Goal: Information Seeking & Learning: Learn about a topic

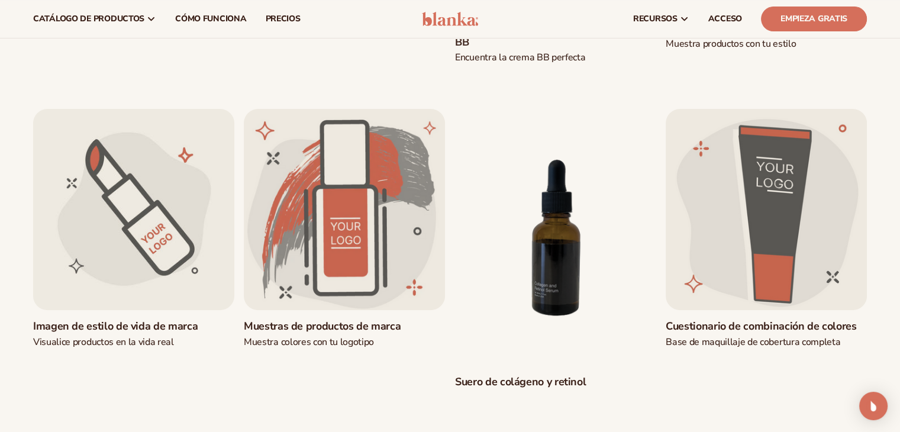
scroll to position [371, 0]
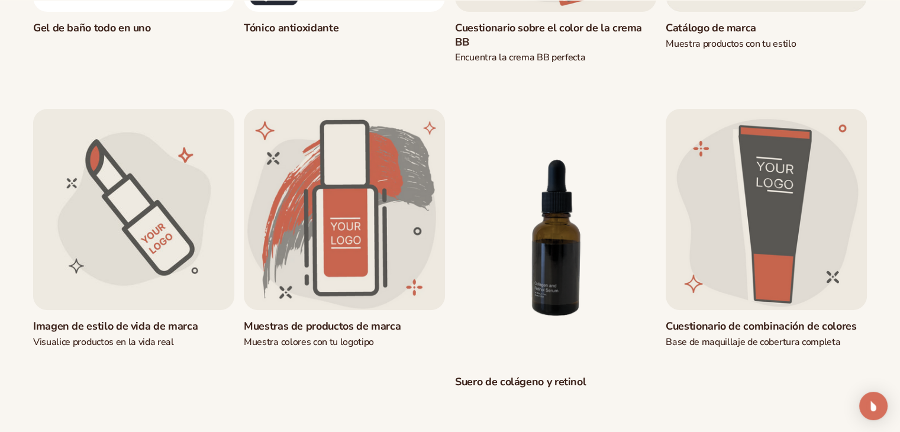
click at [514, 375] on link "[PERSON_NAME] de colágeno y [MEDICAL_DATA]" at bounding box center [555, 382] width 201 height 14
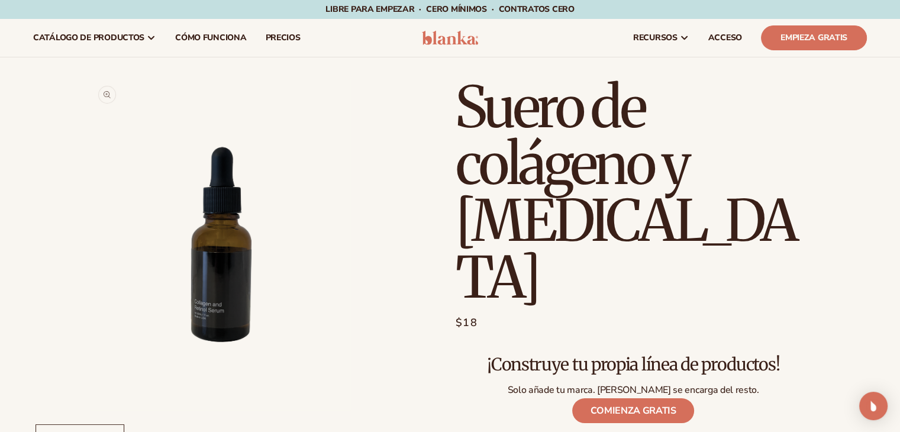
drag, startPoint x: 214, startPoint y: 259, endPoint x: 232, endPoint y: 321, distance: 65.2
drag, startPoint x: 232, startPoint y: 321, endPoint x: 150, endPoint y: 256, distance: 104.9
click at [91, 410] on button "Abrir medios 1 en modal" at bounding box center [91, 410] width 0 height 0
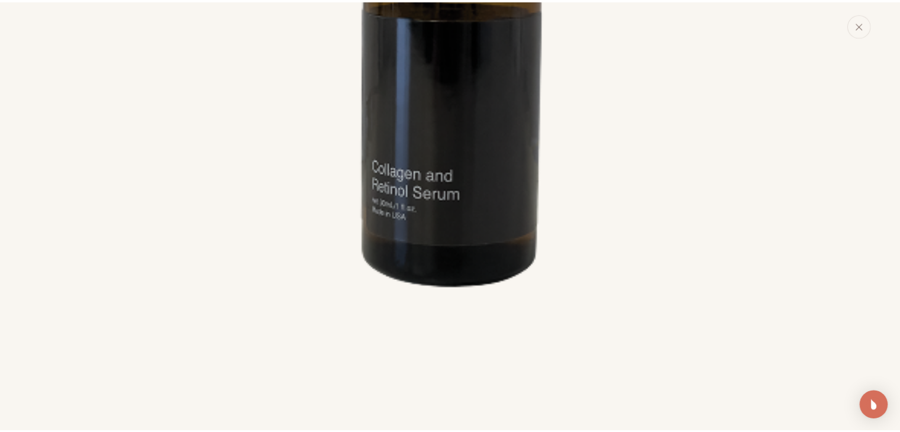
scroll to position [522, 0]
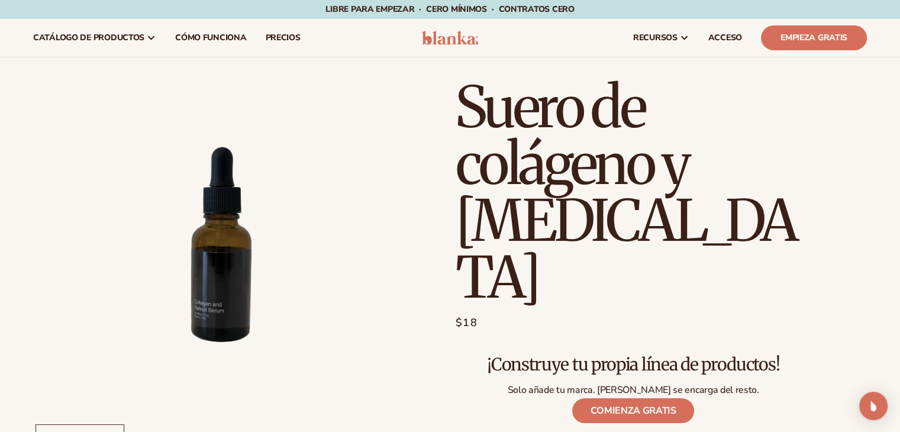
drag, startPoint x: 452, startPoint y: 171, endPoint x: 69, endPoint y: 235, distance: 388.8
click at [69, 235] on li "Abrir medios 1 en modal" at bounding box center [220, 244] width 375 height 331
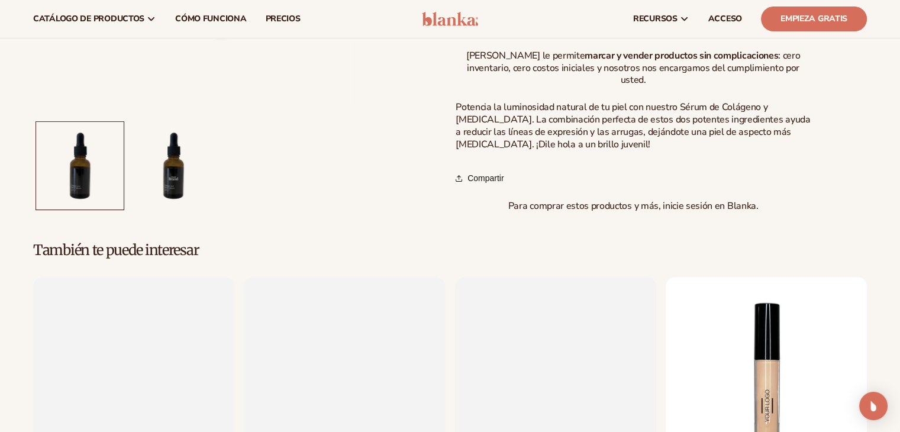
scroll to position [457, 0]
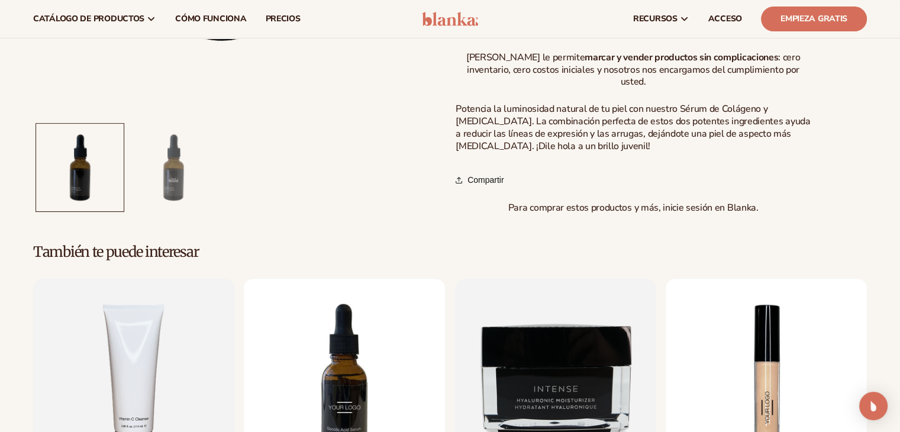
click at [180, 124] on button "Cargar la imagen 2 en la vista de galería" at bounding box center [174, 168] width 88 height 88
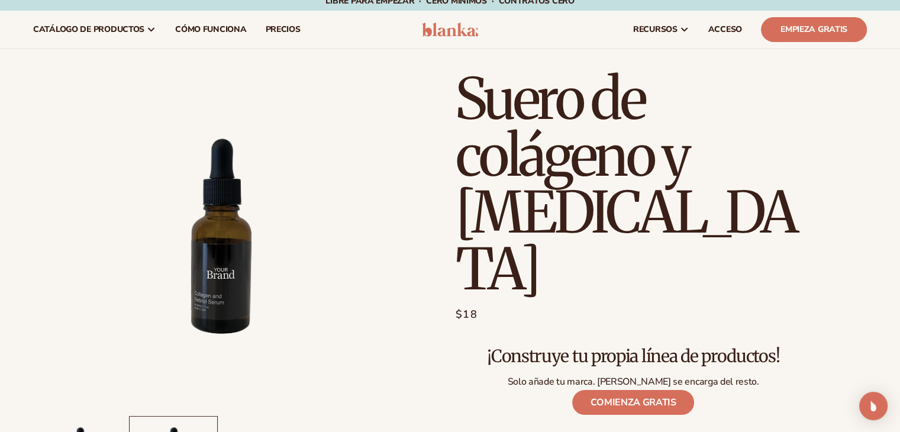
scroll to position [0, 0]
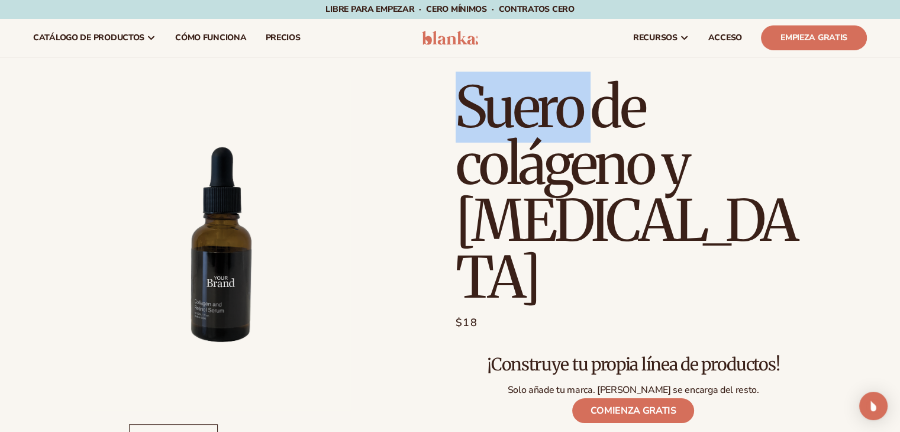
drag, startPoint x: 465, startPoint y: 102, endPoint x: 598, endPoint y: 118, distance: 133.6
click at [598, 118] on font "Suero de colágeno y retinol" at bounding box center [626, 192] width 340 height 241
copy font "Suero"
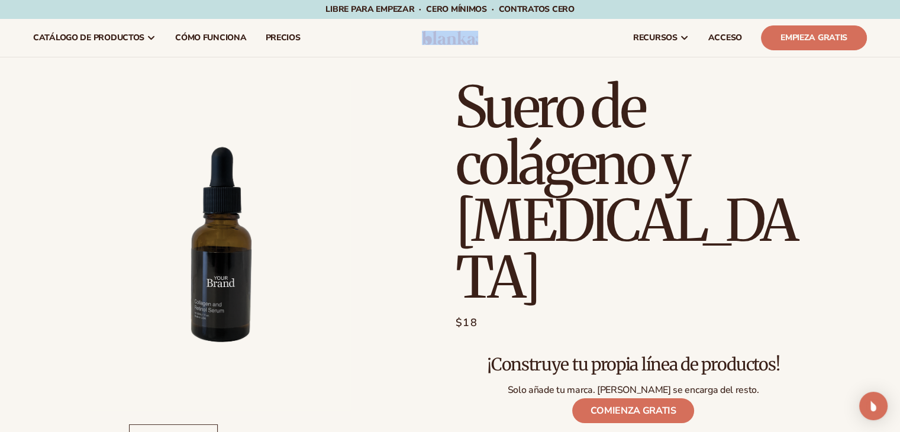
drag, startPoint x: 415, startPoint y: 40, endPoint x: 478, endPoint y: 44, distance: 62.9
click at [478, 44] on header "Carro catálogo de productos" at bounding box center [450, 38] width 900 height 38
copy header
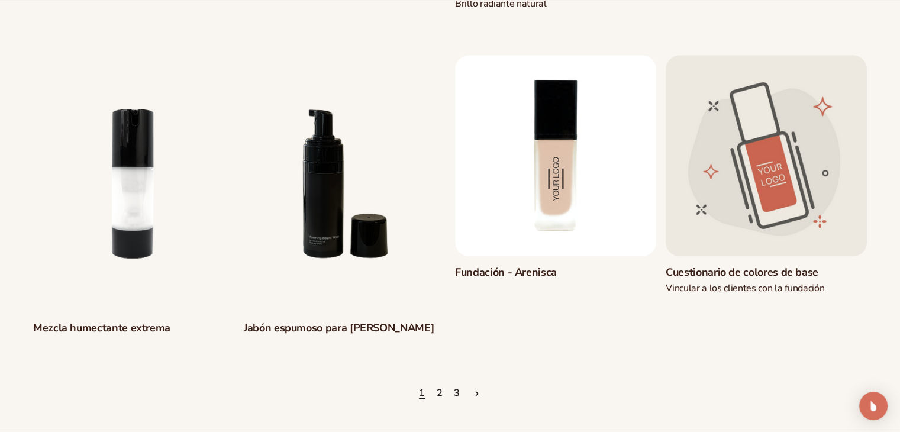
scroll to position [1063, 0]
click at [444, 380] on ul "1 2 3" at bounding box center [450, 393] width 834 height 26
click at [440, 386] on font "2" at bounding box center [440, 392] width 7 height 13
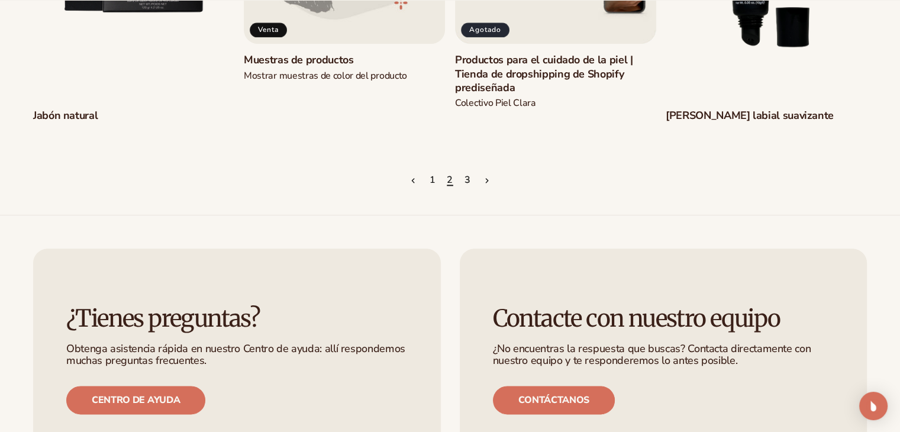
scroll to position [1318, 0]
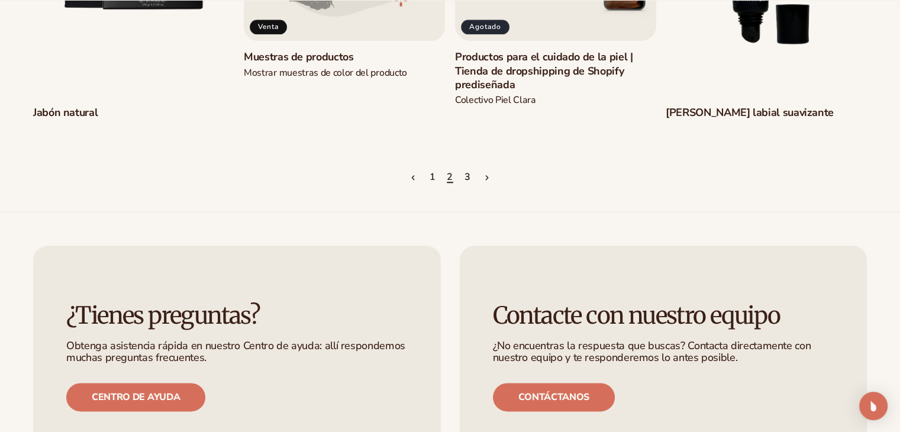
click at [466, 176] on font "3" at bounding box center [467, 176] width 7 height 13
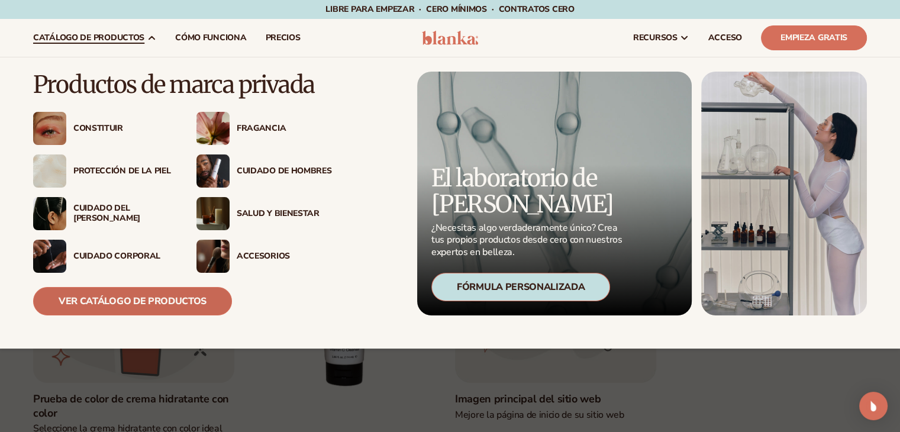
click at [175, 308] on link "Ver catálogo de productos" at bounding box center [132, 301] width 199 height 28
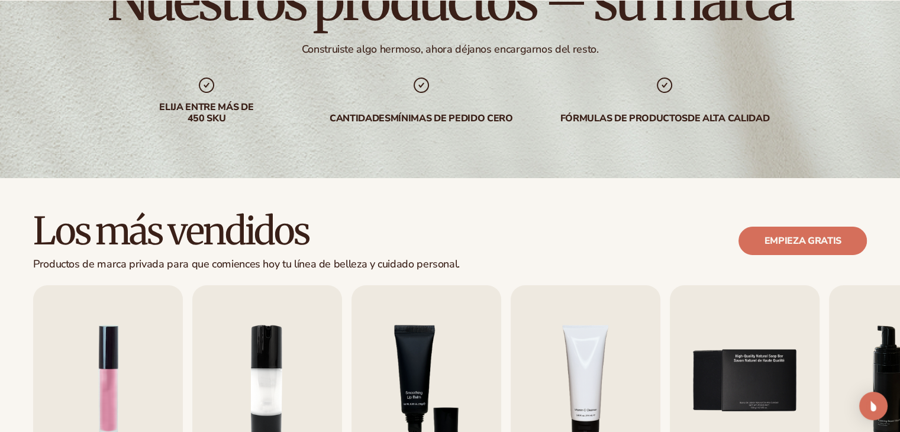
scroll to position [307, 0]
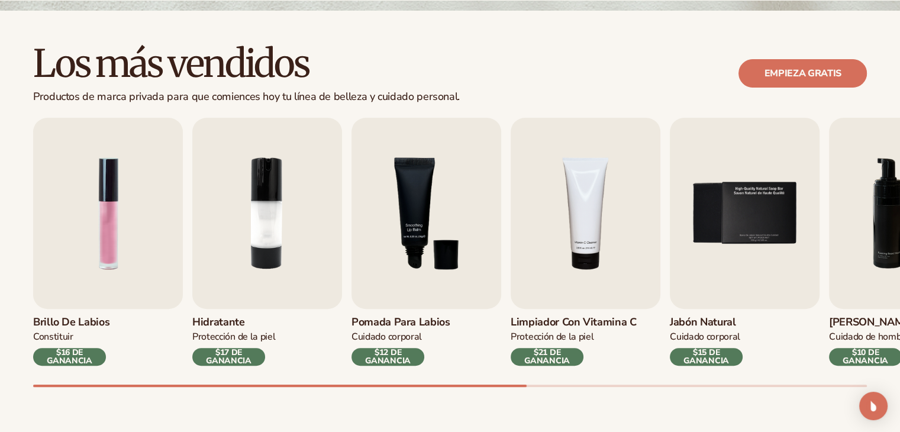
click at [109, 296] on div "Brillo de labios Constituir $16 DE GANANCIA Hidratante Protección de la piel $1…" at bounding box center [466, 252] width 867 height 269
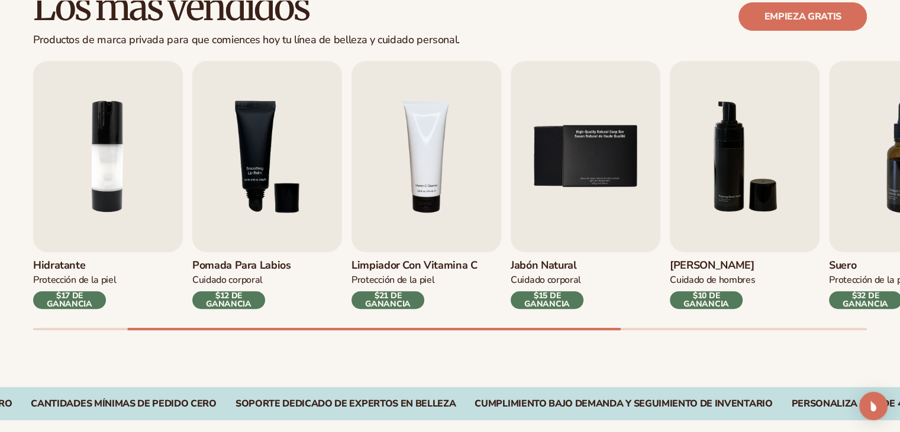
scroll to position [367, 0]
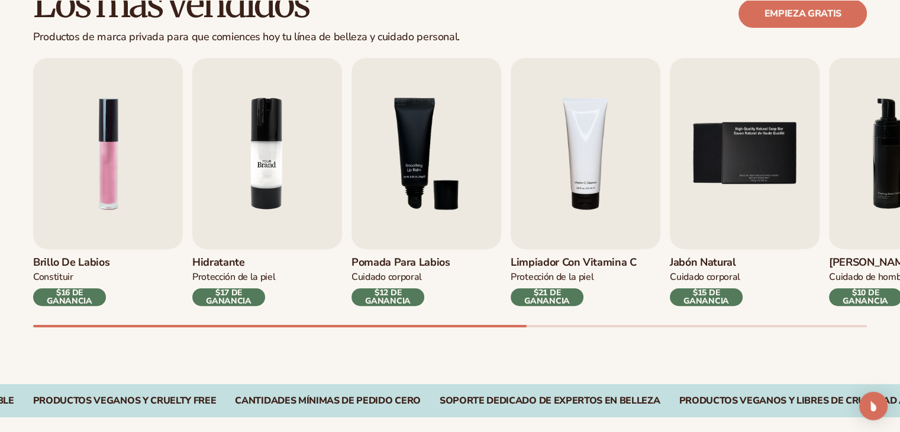
click at [225, 167] on img "2 / 9" at bounding box center [267, 153] width 150 height 191
click at [261, 169] on img "2 / 9" at bounding box center [267, 153] width 150 height 191
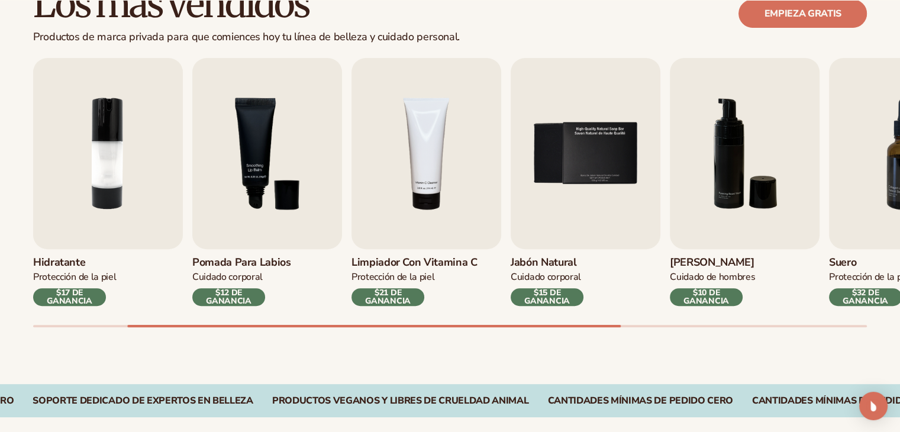
click at [68, 263] on font "Hidratante" at bounding box center [59, 262] width 52 height 14
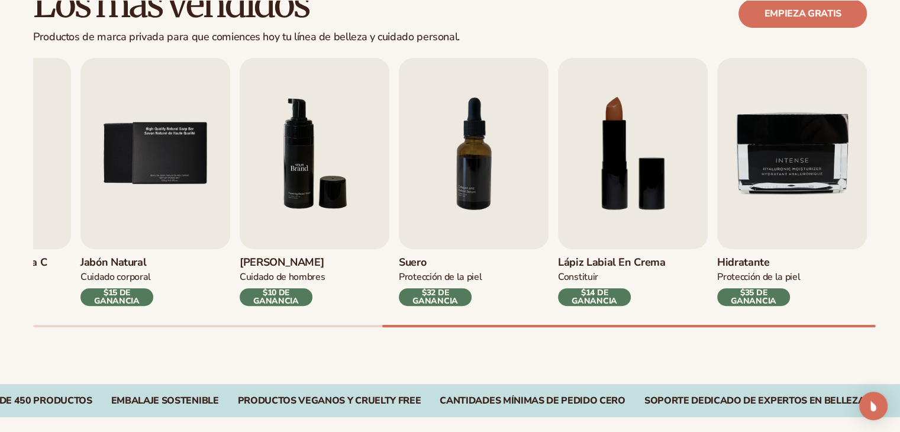
click at [314, 148] on img "6 / 9" at bounding box center [315, 153] width 150 height 191
click at [305, 133] on img "6 / 9" at bounding box center [315, 153] width 150 height 191
click at [308, 149] on img "6 / 9" at bounding box center [315, 153] width 150 height 191
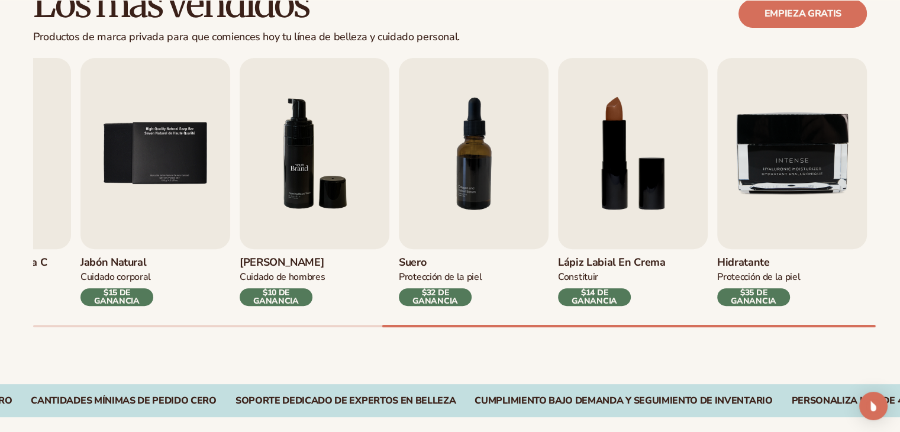
click at [310, 192] on img "6 / 9" at bounding box center [315, 153] width 150 height 191
click at [291, 264] on font "Lavado de barba" at bounding box center [282, 262] width 84 height 14
click at [301, 176] on img "6 / 9" at bounding box center [315, 153] width 150 height 191
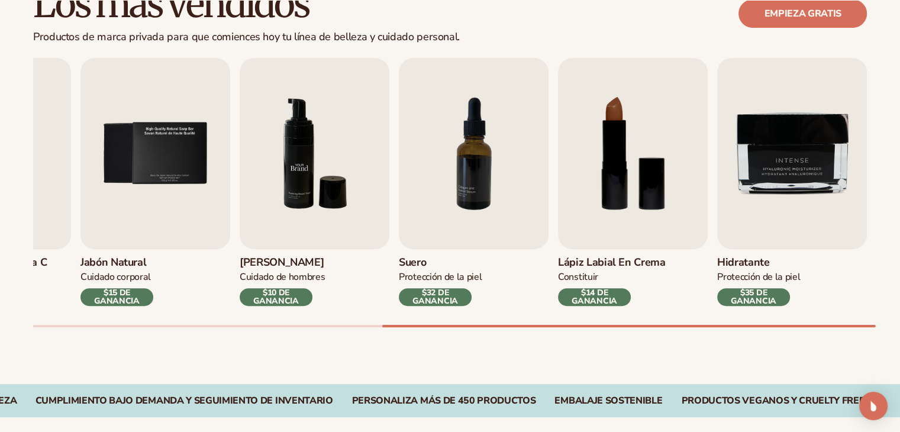
click at [301, 176] on img "6 / 9" at bounding box center [315, 153] width 150 height 191
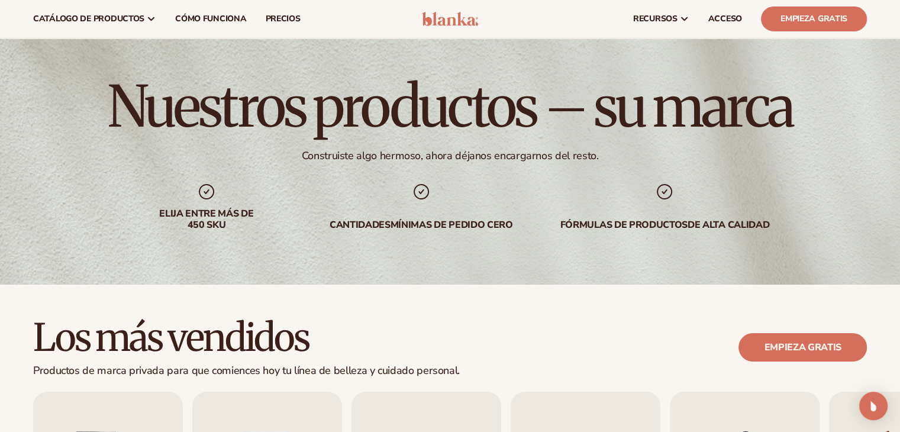
scroll to position [0, 0]
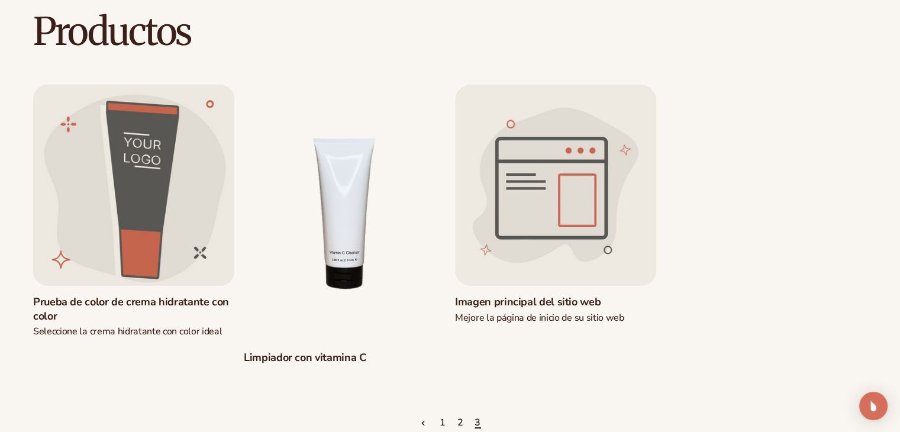
scroll to position [138, 0]
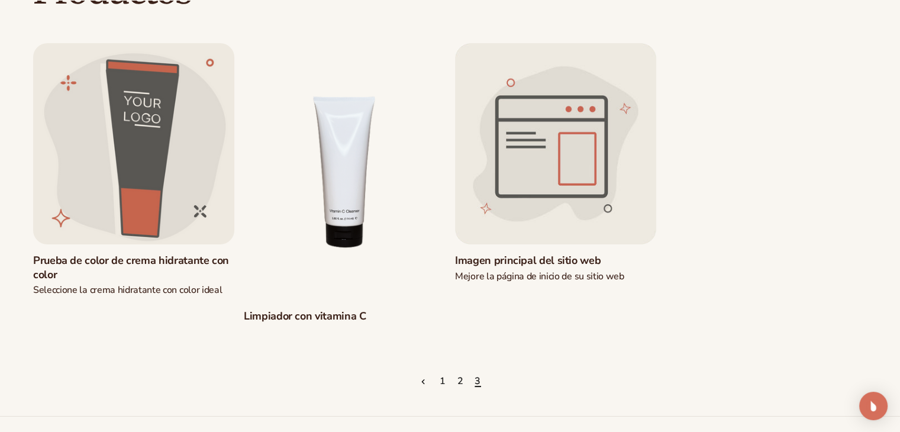
click at [440, 382] on font "1" at bounding box center [443, 380] width 7 height 13
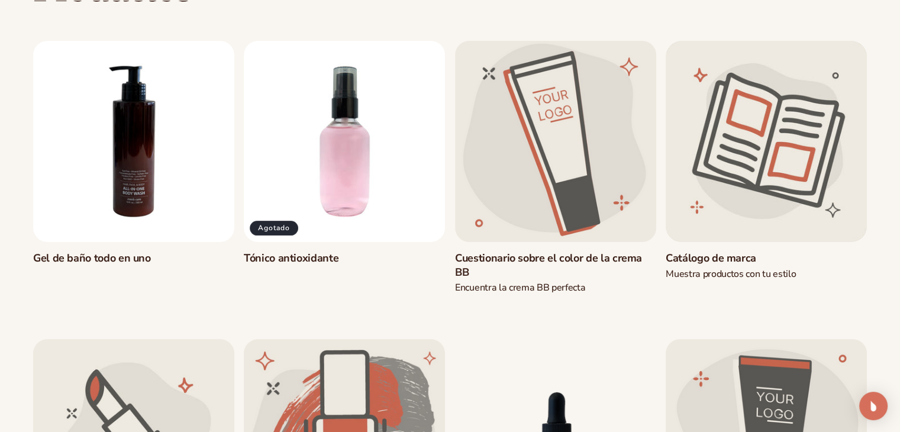
scroll to position [141, 0]
click at [569, 251] on link "Cuestionario sobre el color de la crema BB" at bounding box center [555, 265] width 201 height 28
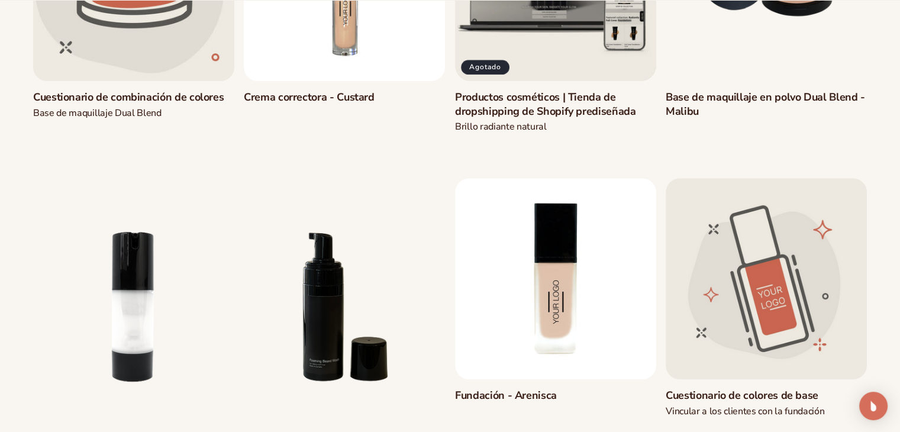
scroll to position [1026, 0]
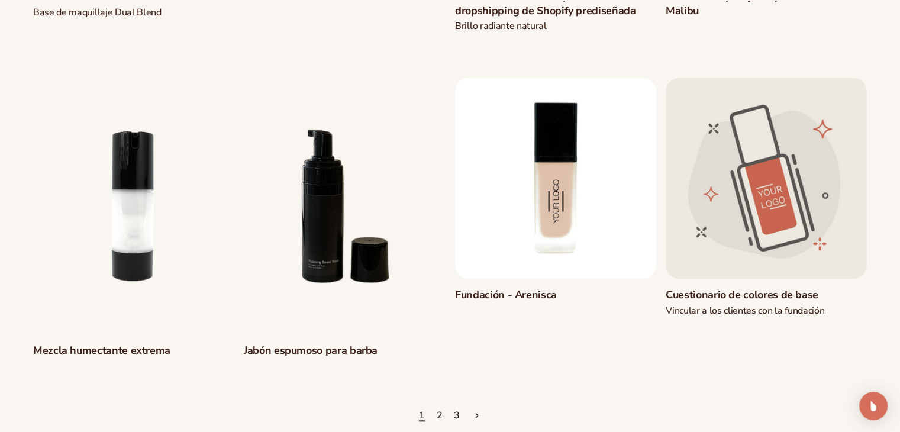
click at [343, 344] on link "Jabón espumoso para barba" at bounding box center [344, 351] width 201 height 14
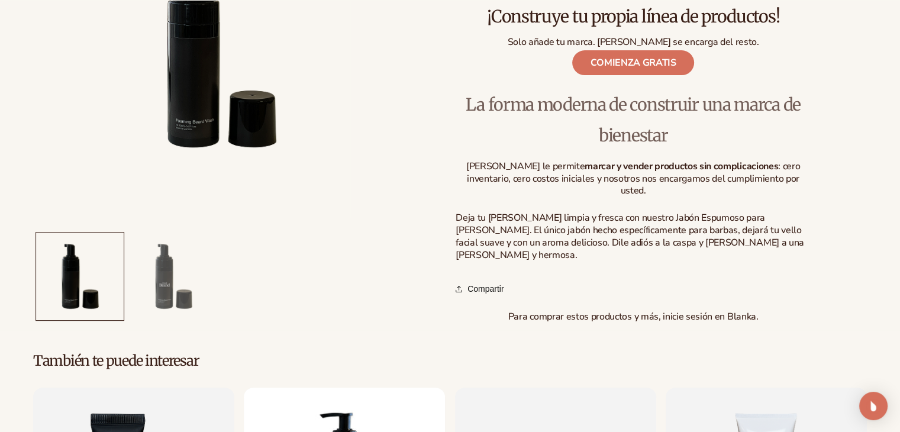
click at [160, 240] on button "Cargar la imagen 2 en la vista de galería" at bounding box center [174, 277] width 88 height 88
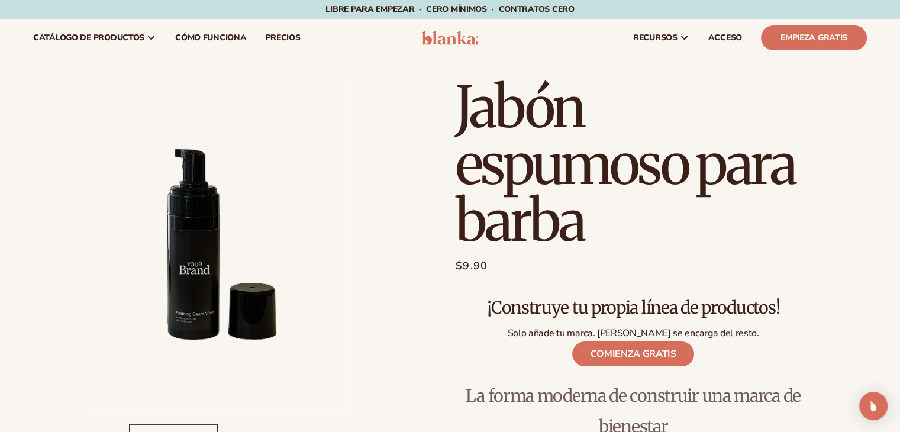
drag, startPoint x: 233, startPoint y: 299, endPoint x: 62, endPoint y: 177, distance: 209.6
click at [62, 177] on li "Abrir medios 2 en modal" at bounding box center [220, 244] width 375 height 331
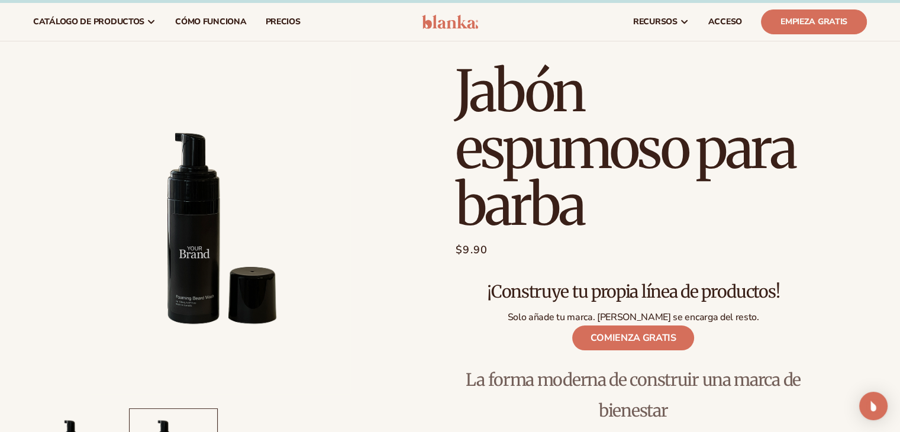
scroll to position [17, 0]
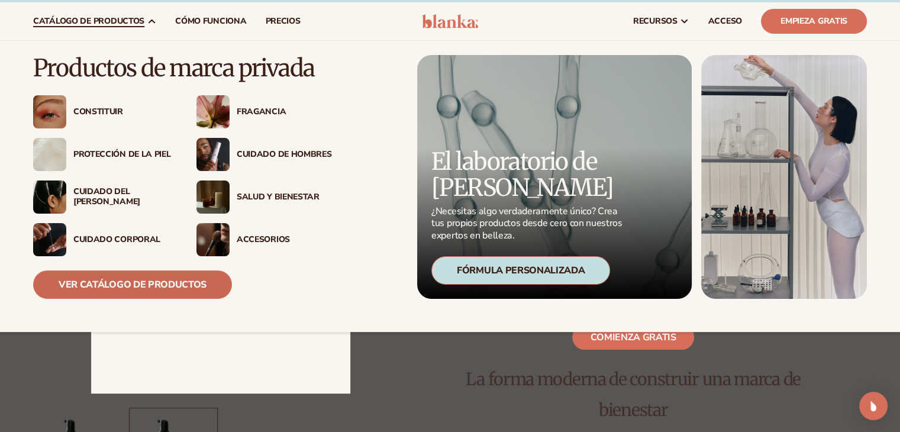
click at [162, 285] on font "Ver catálogo de productos" at bounding box center [133, 284] width 148 height 13
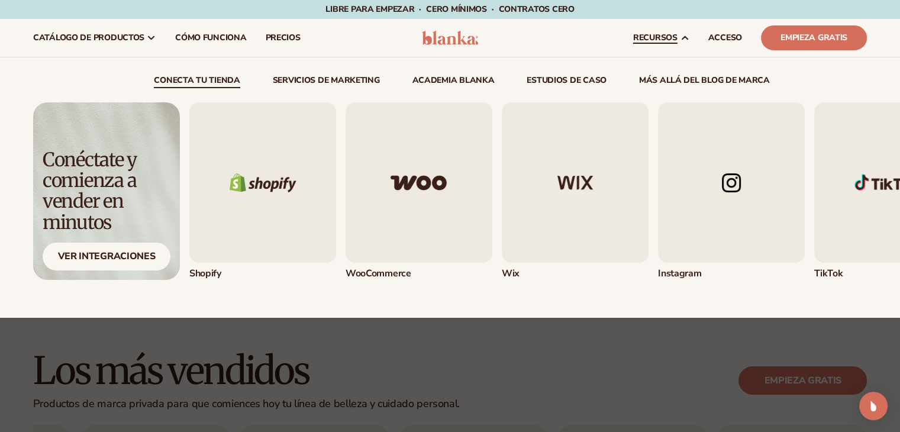
click at [236, 164] on img "1 / 5" at bounding box center [262, 182] width 147 height 160
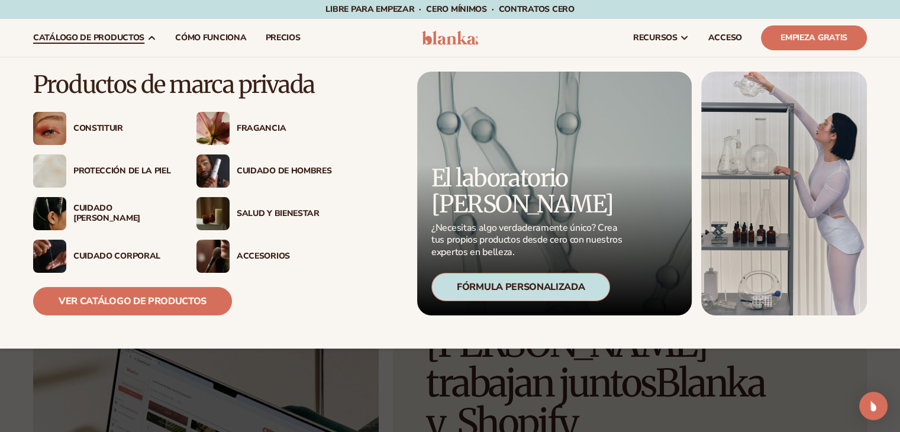
click at [111, 173] on font "Protección de la piel" at bounding box center [121, 170] width 97 height 11
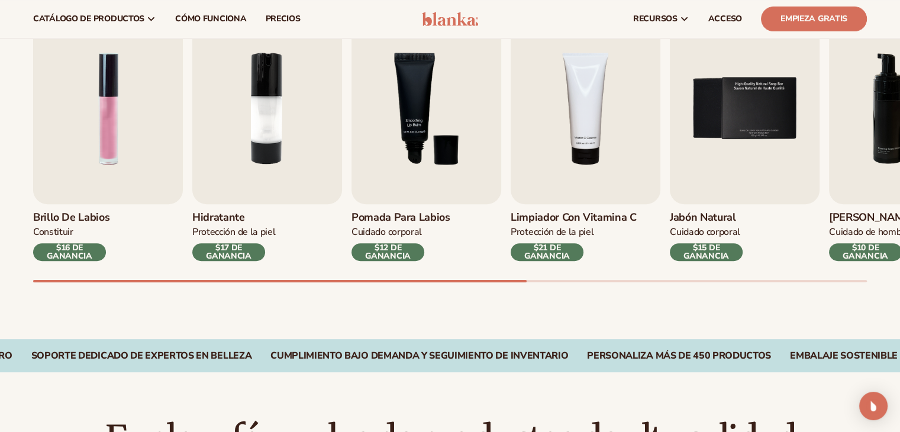
scroll to position [354, 0]
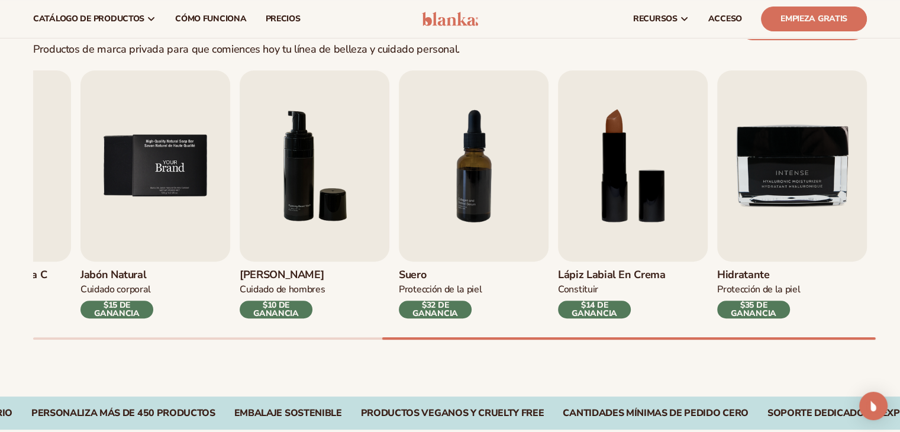
click at [762, 221] on img "9 / 9" at bounding box center [792, 165] width 150 height 191
drag, startPoint x: 715, startPoint y: 273, endPoint x: 803, endPoint y: 281, distance: 89.1
click at [803, 281] on div "Brillo de labios Constituir $16 DE GANANCIA Hidratante Protección de la piel $1…" at bounding box center [466, 204] width 867 height 269
click at [805, 290] on div "Hidratante Protección de la piel $35 DE GANANCIA" at bounding box center [792, 289] width 150 height 57
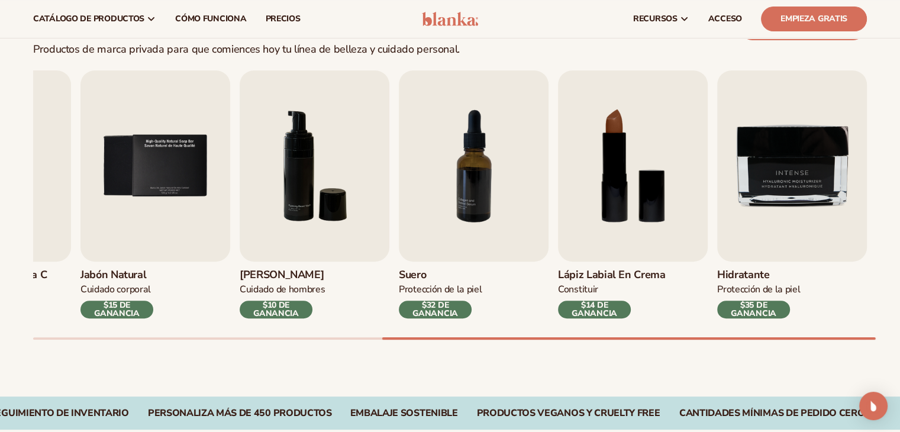
click at [803, 289] on div "Hidratante Protección de la piel $35 DE GANANCIA" at bounding box center [792, 289] width 150 height 57
click at [797, 288] on font "Protección de la piel" at bounding box center [758, 289] width 83 height 13
click at [767, 270] on font "Hidratante" at bounding box center [743, 274] width 52 height 14
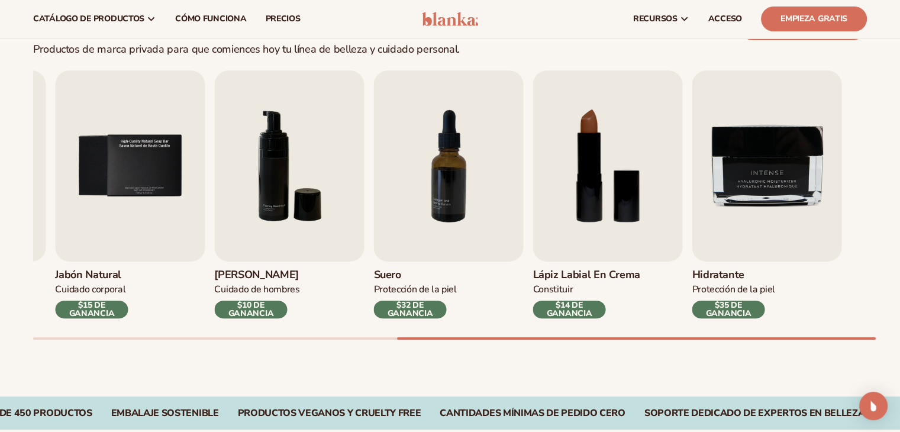
click at [704, 270] on font "Hidratante" at bounding box center [718, 274] width 52 height 14
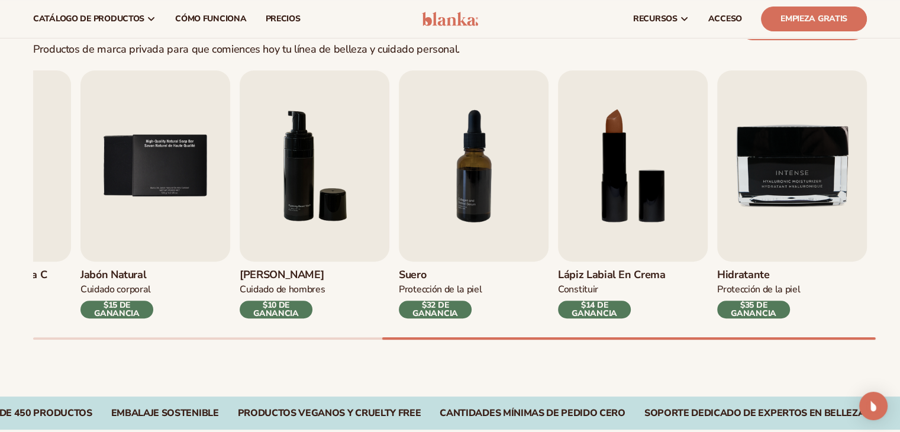
click at [632, 341] on div "Los más vendidos Productos de marca privada para que comiences hoy tu línea de …" at bounding box center [450, 179] width 900 height 433
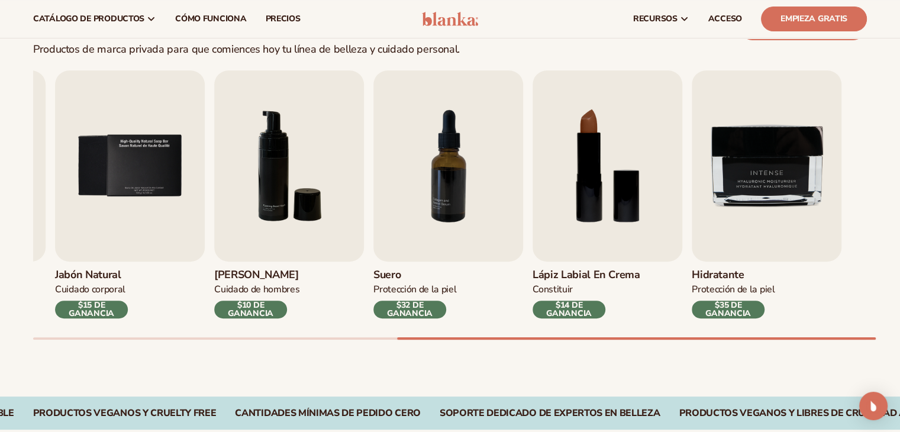
click at [747, 283] on div "Hidratante Protección de la piel $35 DE GANANCIA" at bounding box center [767, 289] width 150 height 57
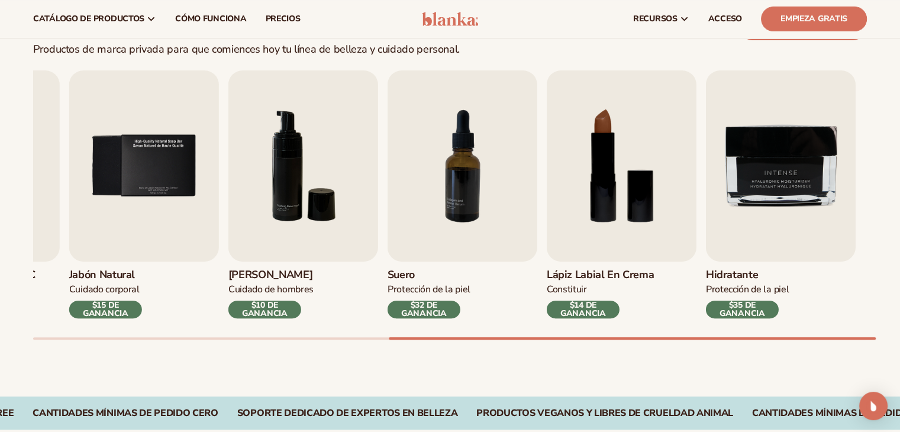
click at [745, 274] on h3 "Hidratante" at bounding box center [747, 275] width 83 height 13
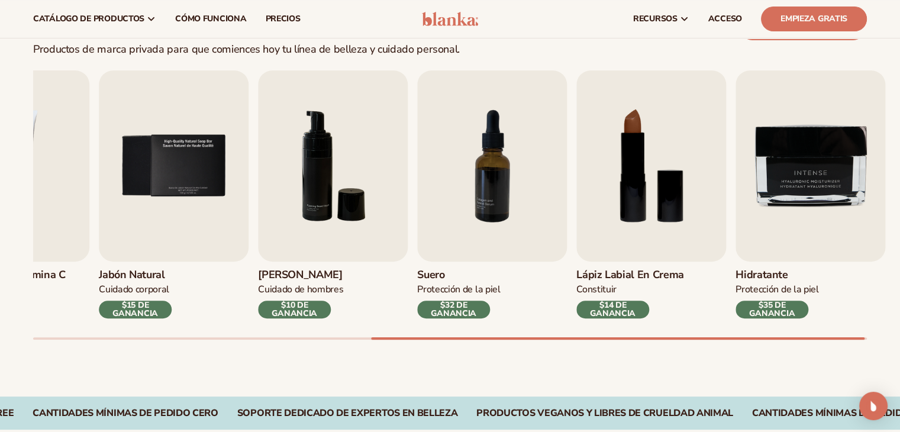
click at [744, 277] on font "Hidratante" at bounding box center [761, 274] width 52 height 14
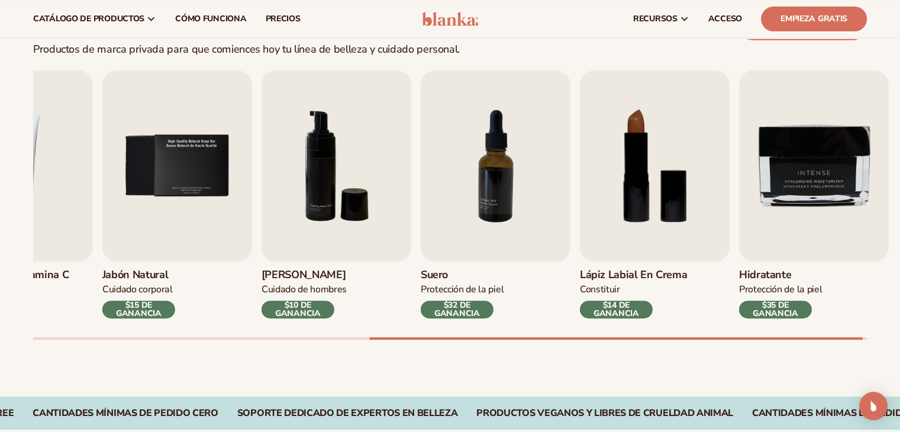
click at [769, 277] on font "Hidratante" at bounding box center [765, 274] width 52 height 14
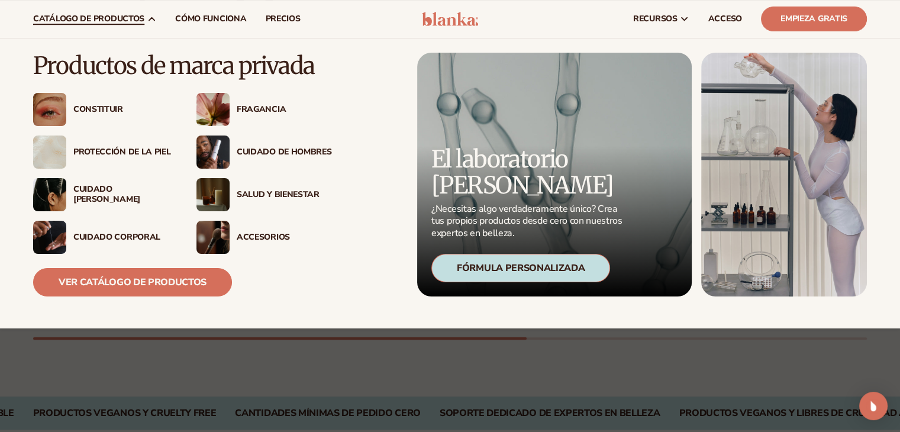
click at [213, 189] on img at bounding box center [212, 194] width 33 height 33
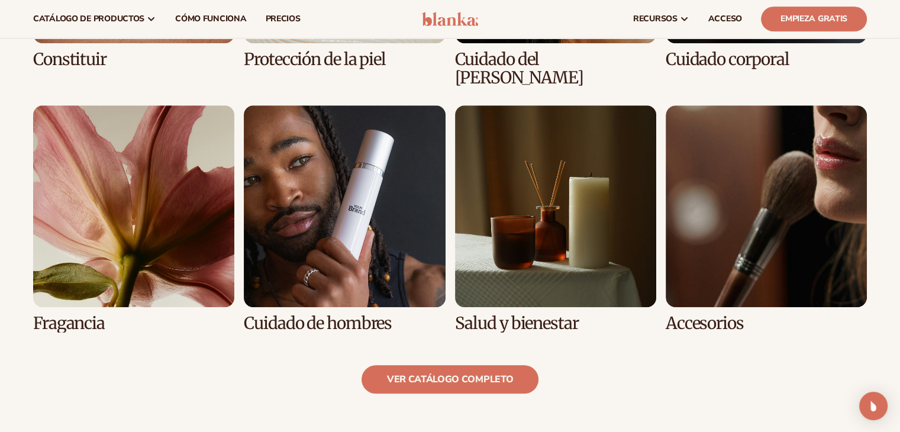
scroll to position [1048, 0]
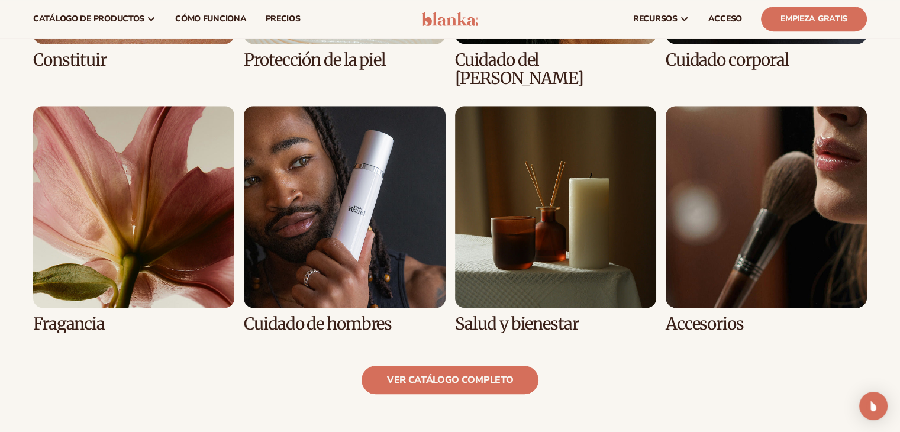
click at [347, 218] on link "6 / 8" at bounding box center [344, 219] width 201 height 227
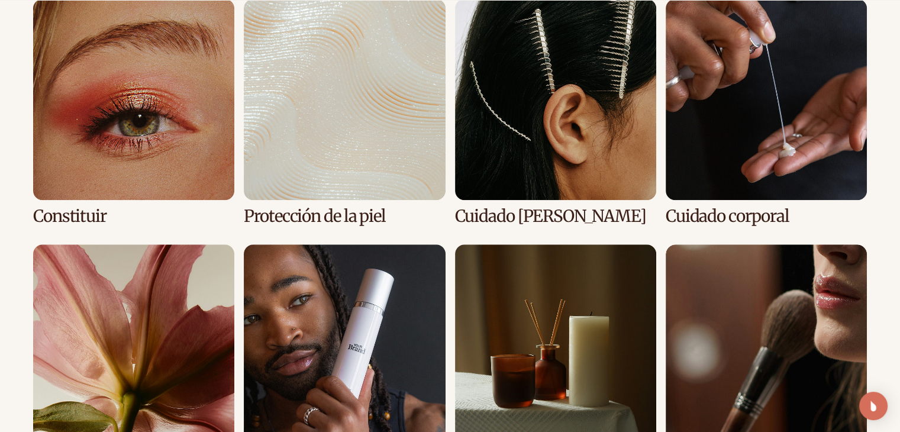
scroll to position [910, 0]
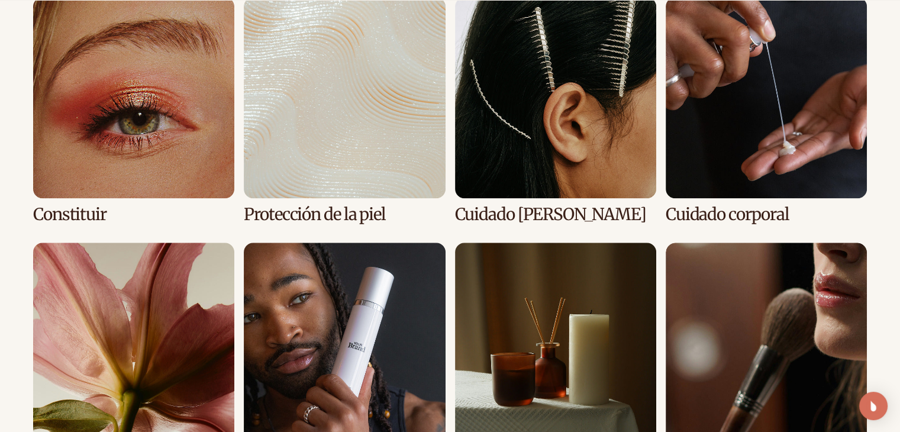
click at [364, 126] on link "2 / 8" at bounding box center [344, 110] width 201 height 227
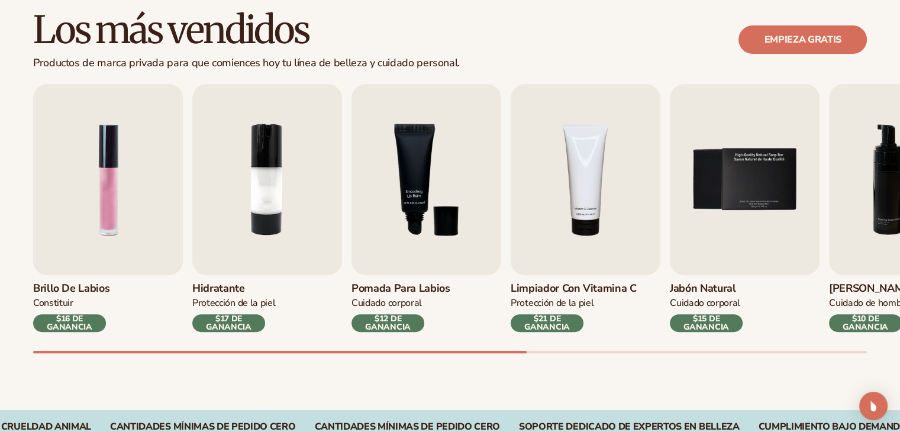
scroll to position [342, 0]
